Goal: Information Seeking & Learning: Learn about a topic

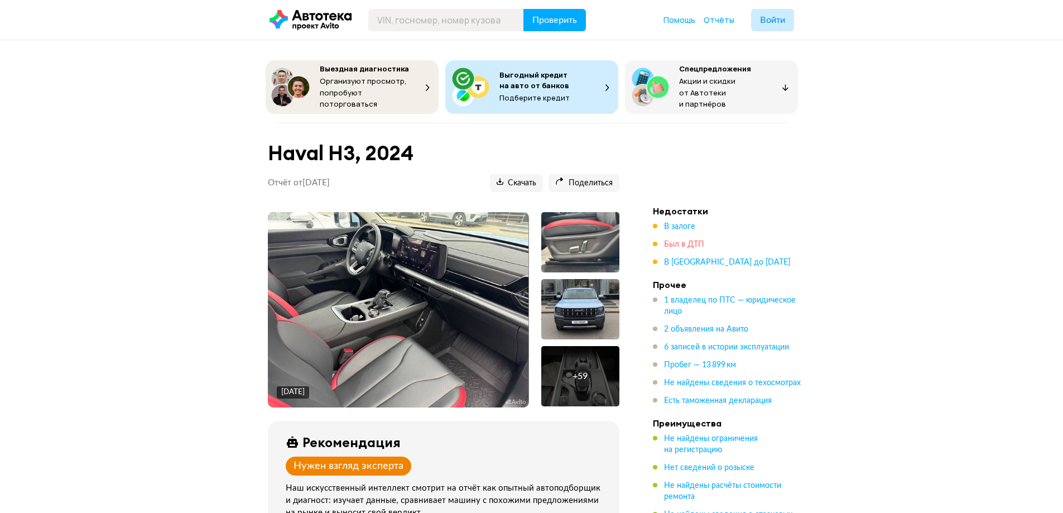
click at [685, 241] on span "Был в ДТП" at bounding box center [684, 245] width 40 height 8
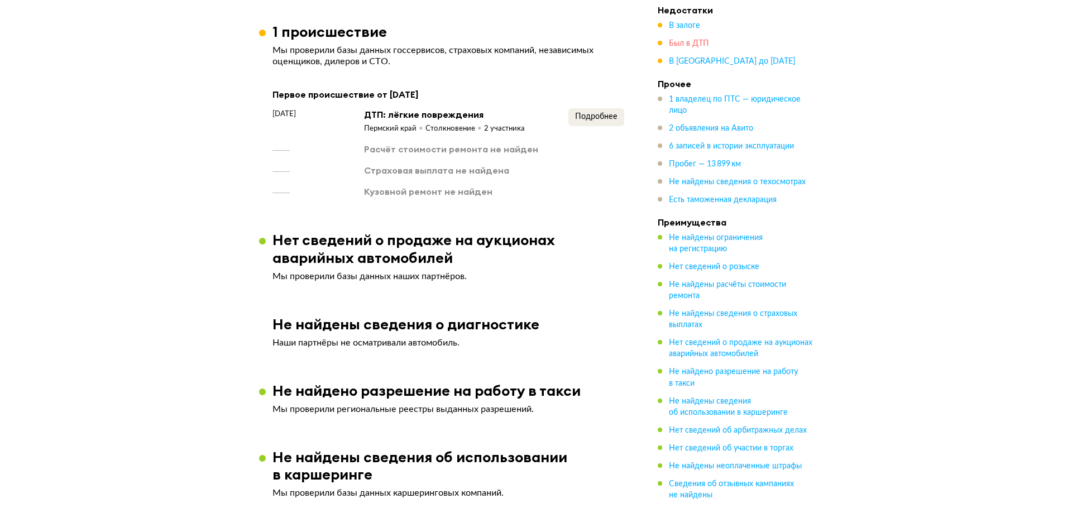
scroll to position [1325, 0]
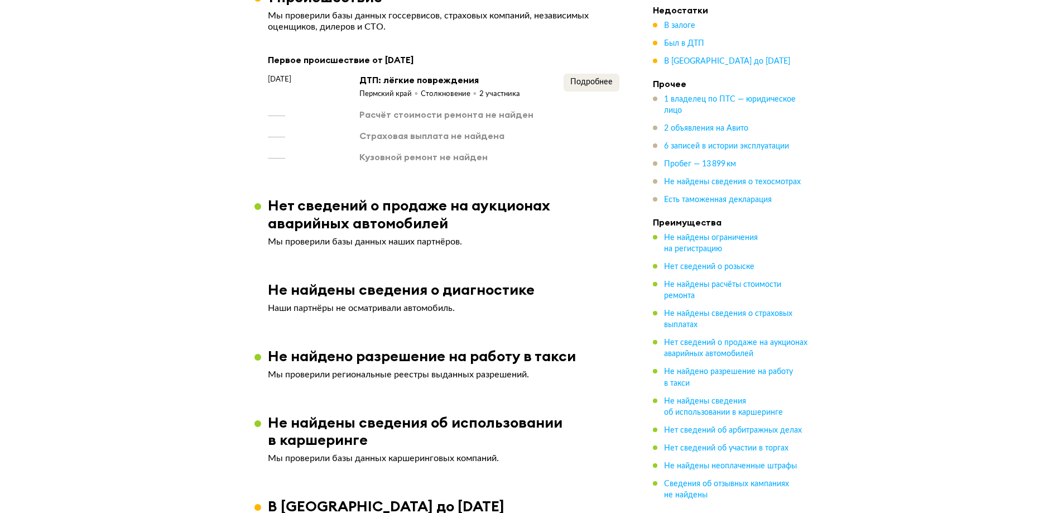
click at [445, 130] on div "Страховая выплата не найдена" at bounding box center [431, 136] width 145 height 12
click at [435, 151] on div "Кузовной ремонт не найден" at bounding box center [423, 157] width 128 height 12
click at [591, 78] on span "Подробнее" at bounding box center [591, 82] width 42 height 8
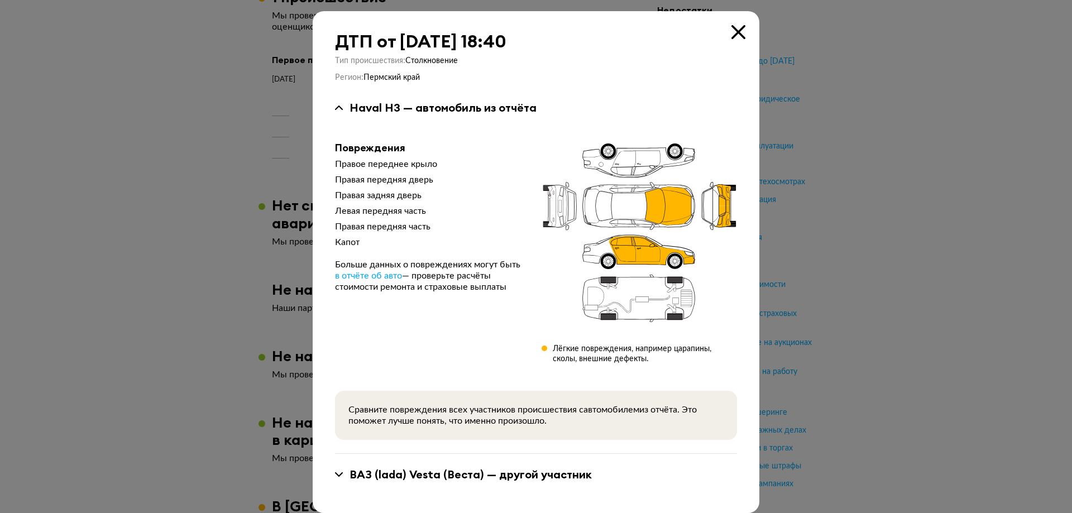
drag, startPoint x: 660, startPoint y: 209, endPoint x: 639, endPoint y: 259, distance: 54.0
click at [660, 212] on icon at bounding box center [638, 233] width 195 height 183
drag, startPoint x: 639, startPoint y: 259, endPoint x: 644, endPoint y: 255, distance: 6.3
click at [641, 257] on icon at bounding box center [638, 233] width 195 height 183
click at [745, 185] on div "ДТП от [DATE] 18:40 Тип происшествия : Столкновение Регион : Пермский край Hava…" at bounding box center [536, 262] width 447 height 502
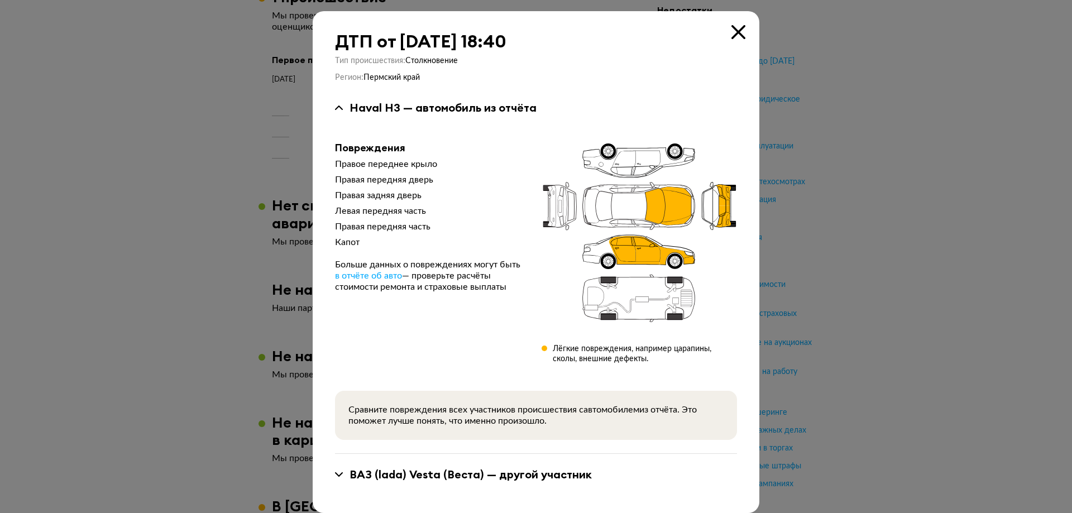
scroll to position [11, 0]
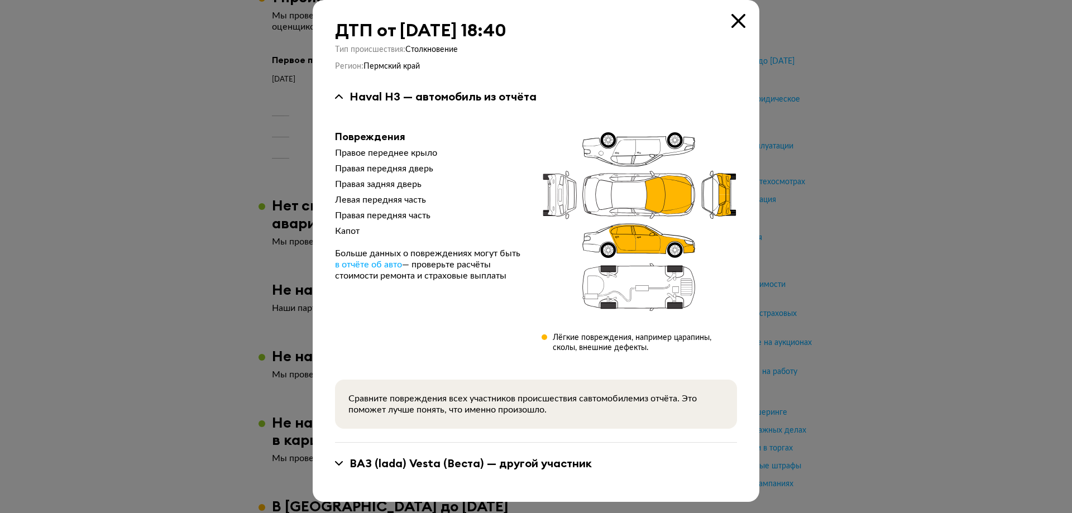
click at [407, 466] on div "ВАЗ (lada) Vesta (Веста) — другой участник" at bounding box center [470, 463] width 242 height 15
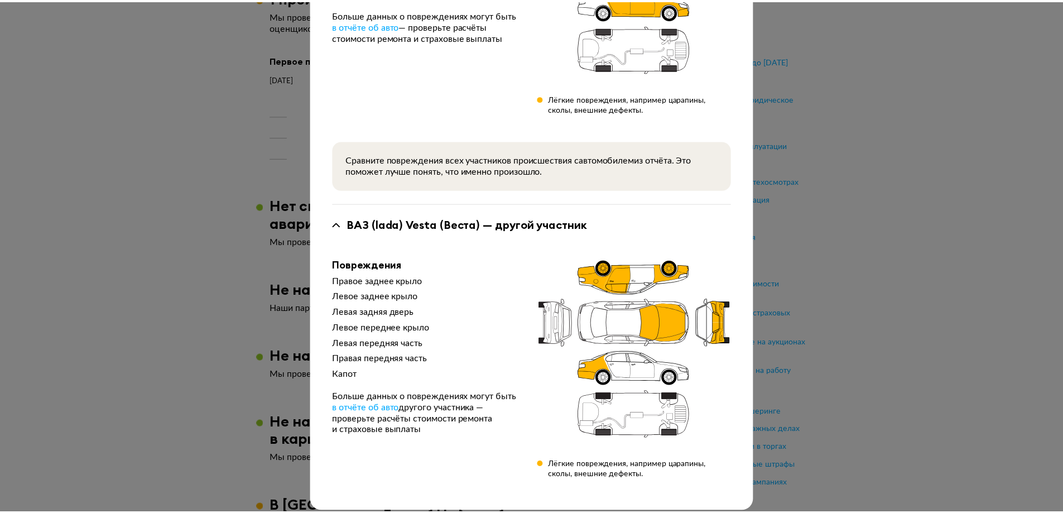
scroll to position [0, 0]
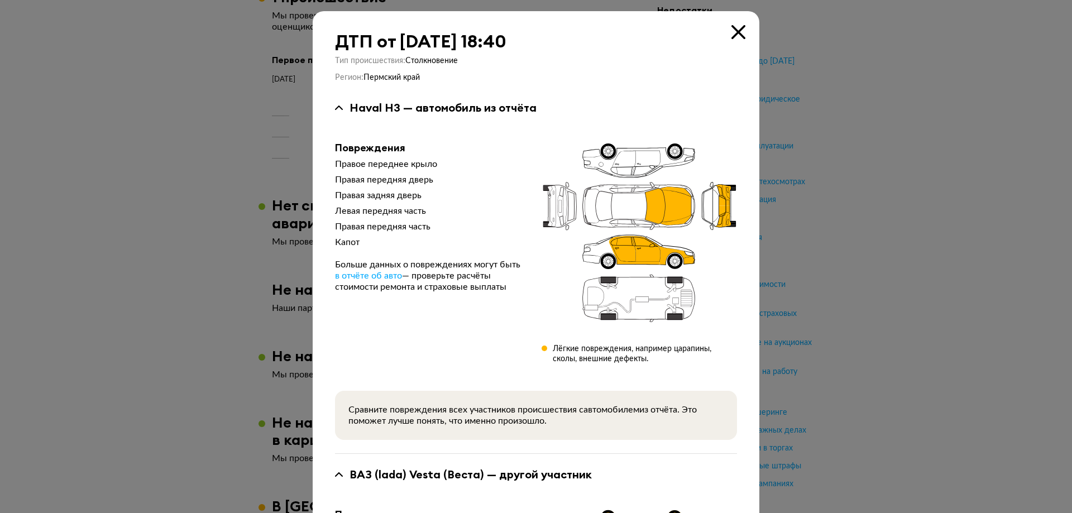
click at [734, 35] on icon at bounding box center [738, 32] width 14 height 14
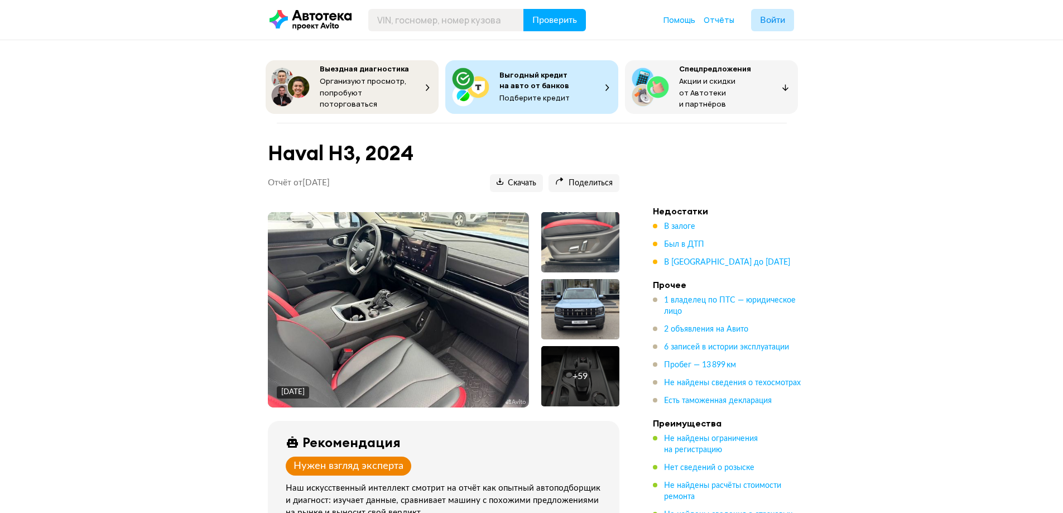
click at [568, 234] on div at bounding box center [580, 242] width 78 height 60
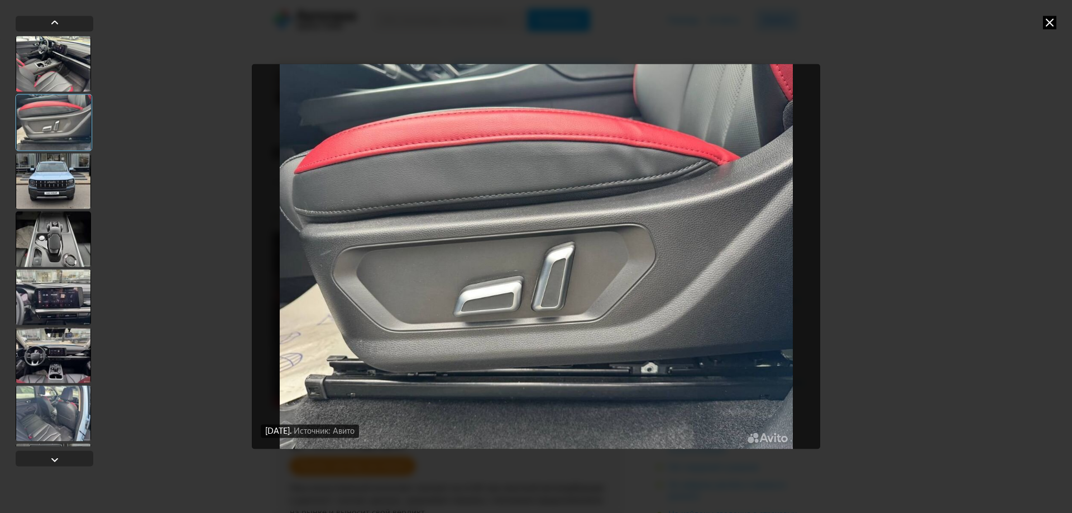
click at [1057, 21] on div "[DATE] Источник: Авито [DATE] Источник: Авито [DATE] Источник: Авито" at bounding box center [536, 256] width 1072 height 513
click at [1050, 23] on icon at bounding box center [1049, 22] width 13 height 13
